Goal: Information Seeking & Learning: Learn about a topic

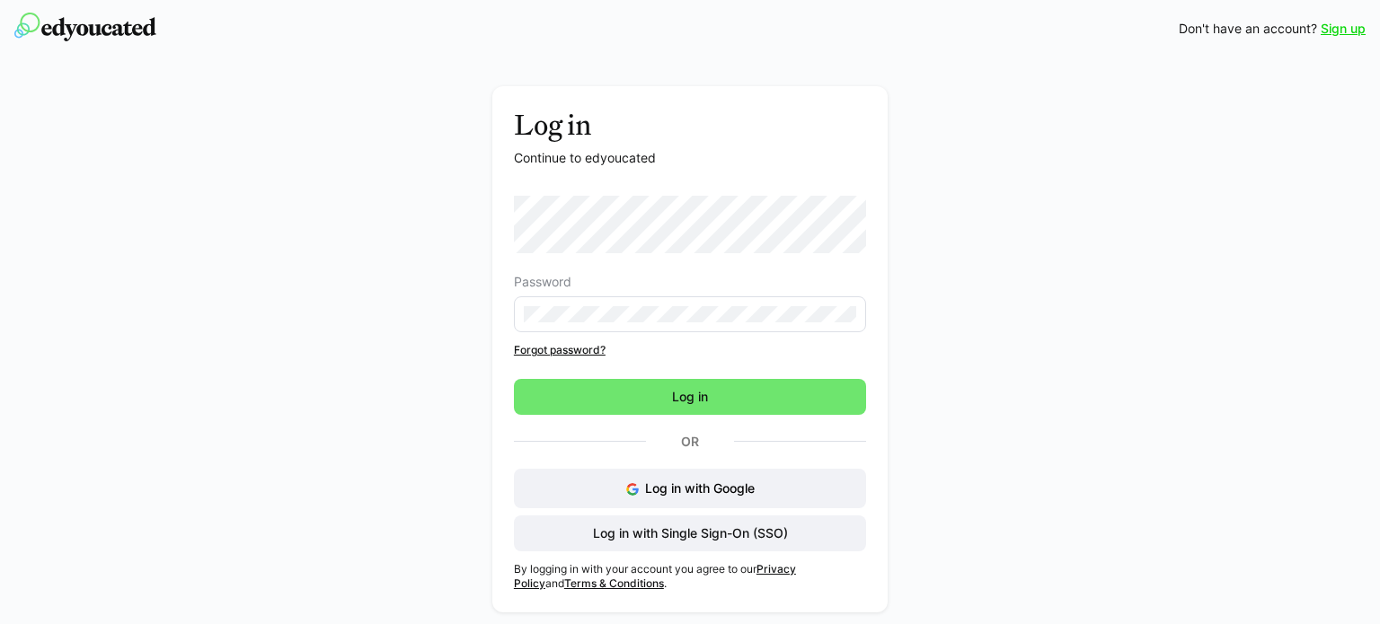
click at [643, 305] on eds-input at bounding box center [690, 314] width 352 height 36
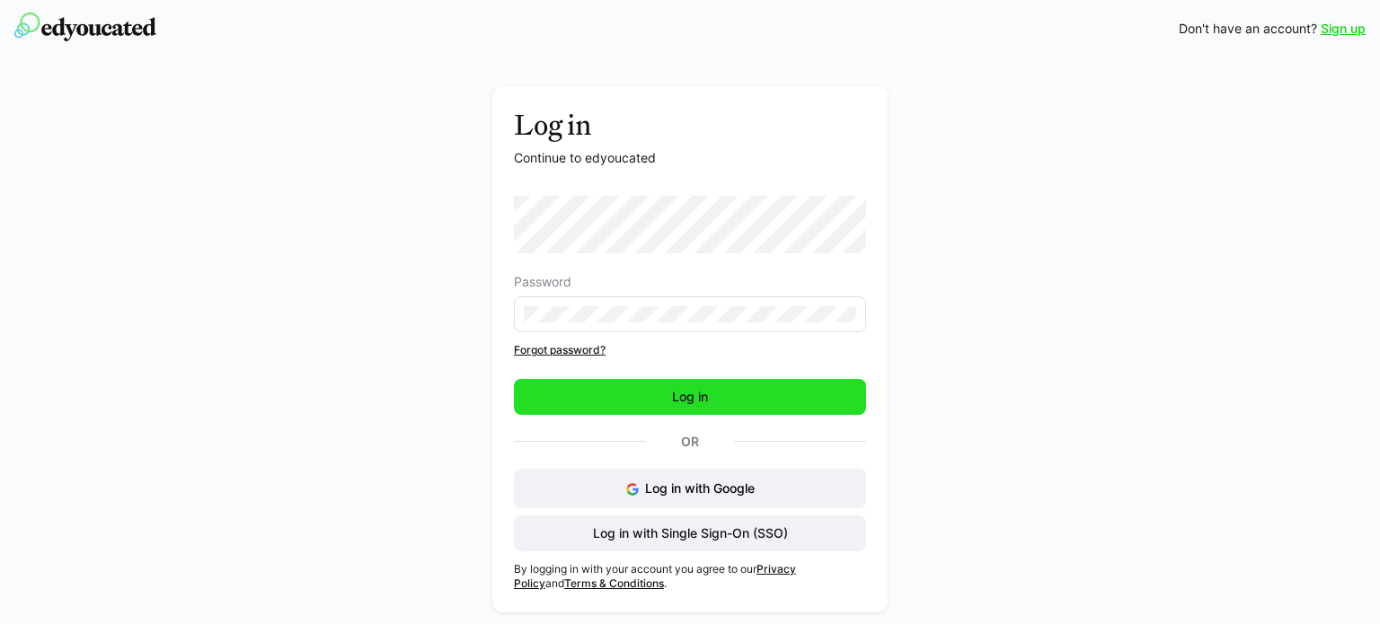
click at [651, 398] on span "Log in" at bounding box center [690, 397] width 352 height 36
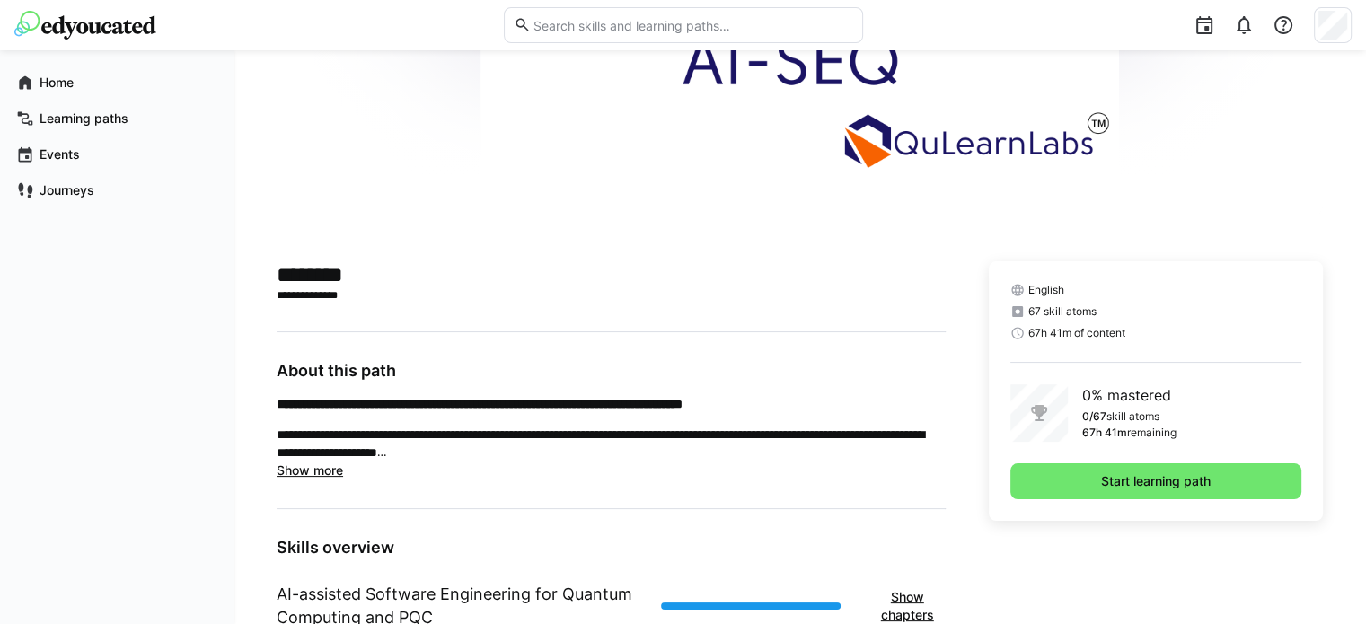
scroll to position [270, 0]
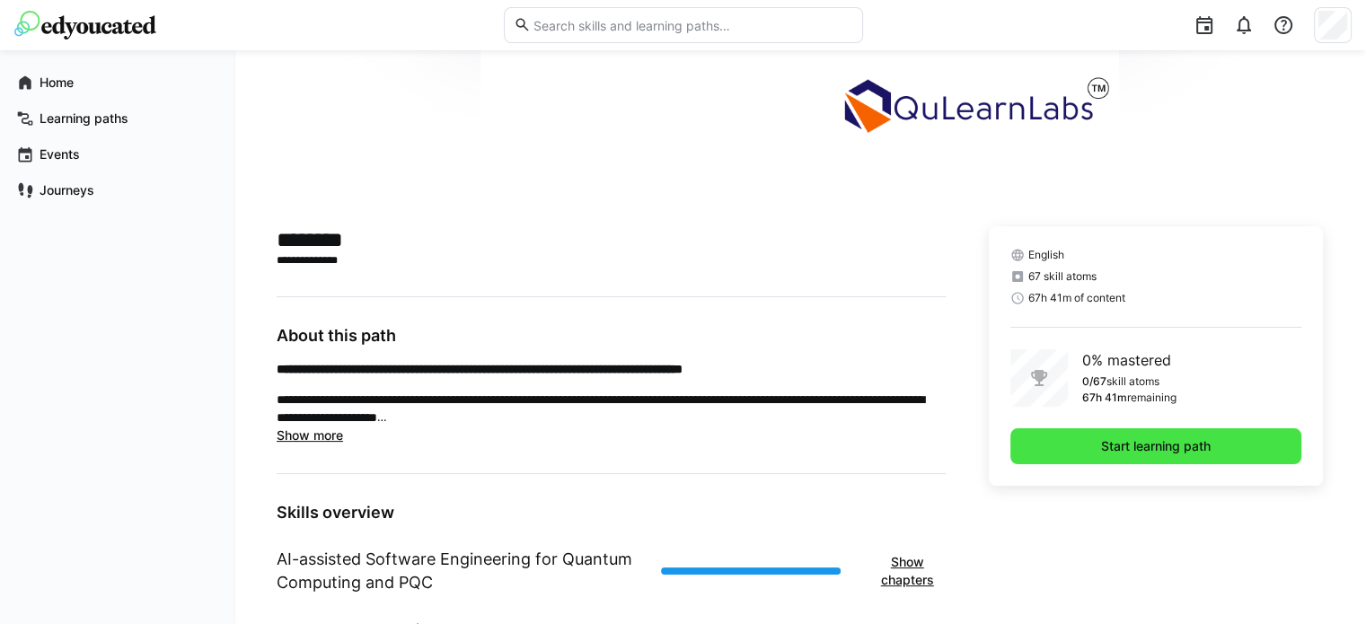
click at [1090, 447] on span "Start learning path" at bounding box center [1156, 447] width 291 height 36
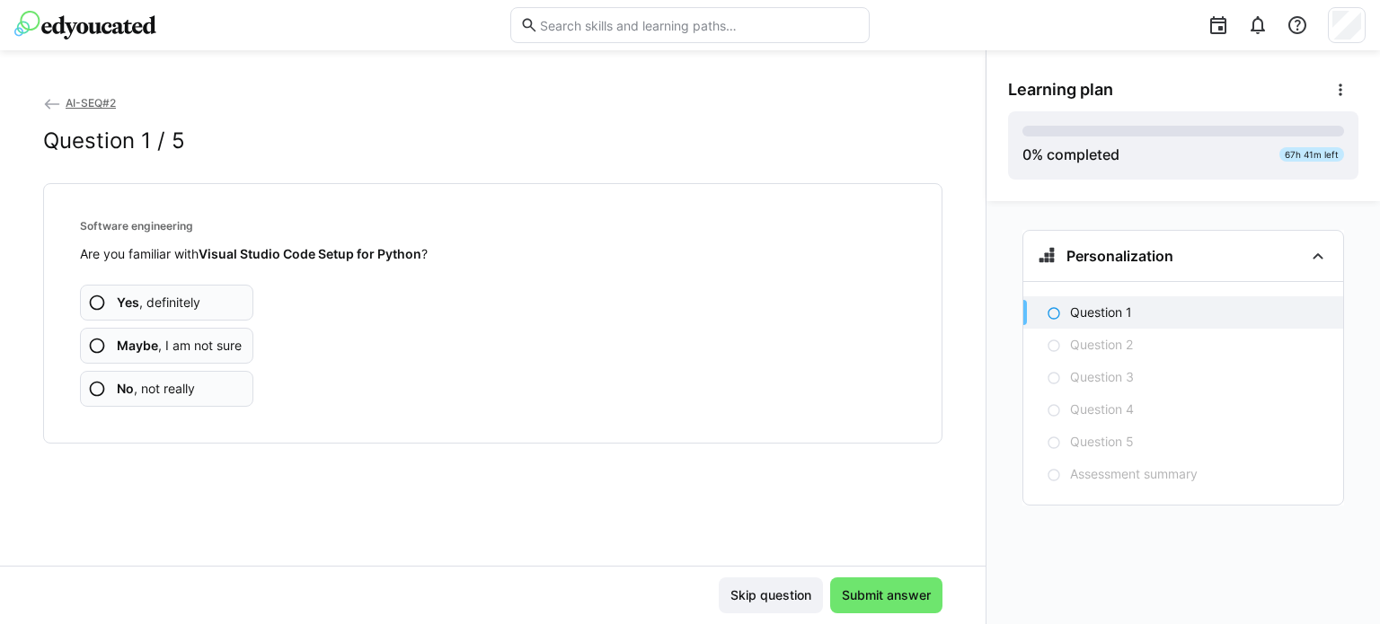
click at [291, 257] on strong "Visual Studio Code Setup for Python" at bounding box center [310, 253] width 223 height 15
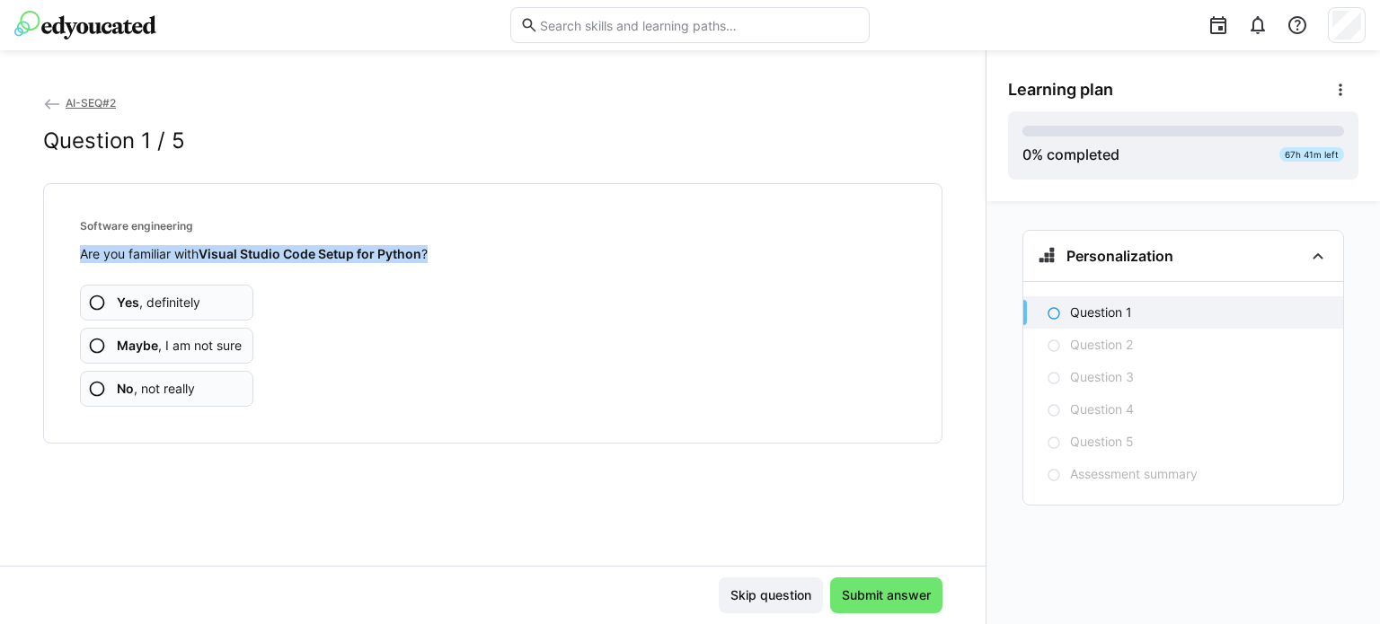
click at [291, 257] on strong "Visual Studio Code Setup for Python" at bounding box center [310, 253] width 223 height 15
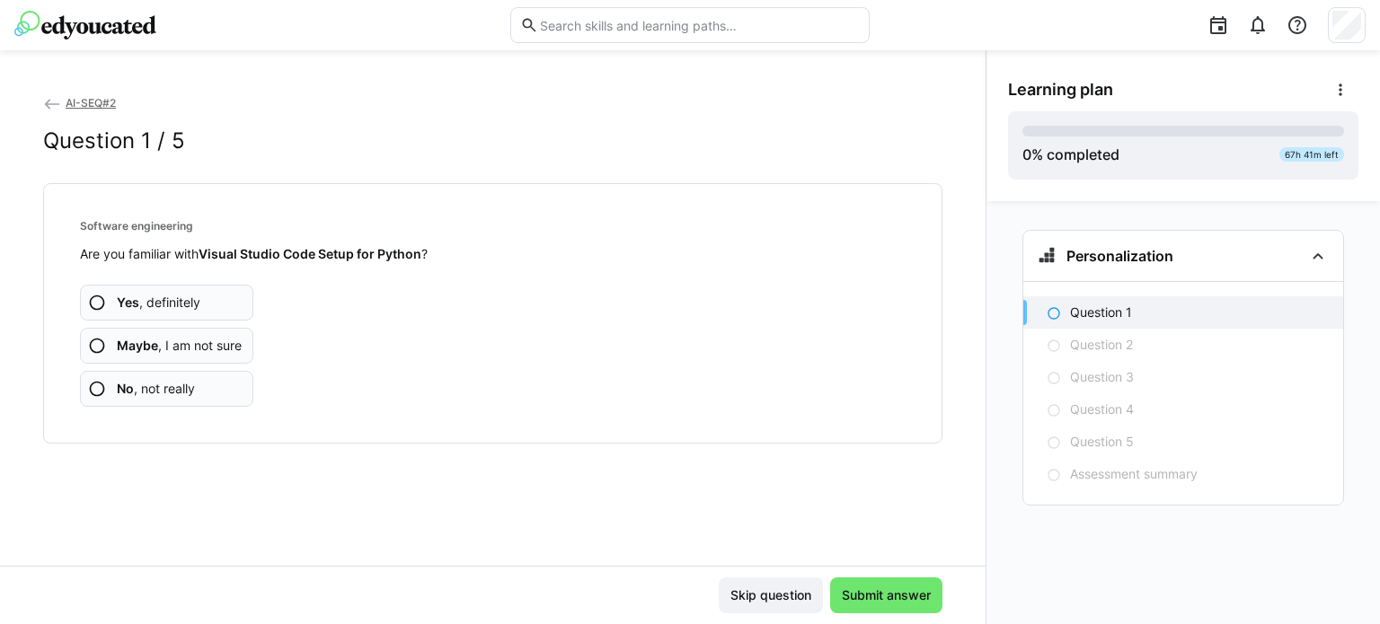
click at [407, 365] on div "Yes , definitely Maybe , I am not sure No , not really" at bounding box center [493, 335] width 826 height 144
